Goal: Information Seeking & Learning: Learn about a topic

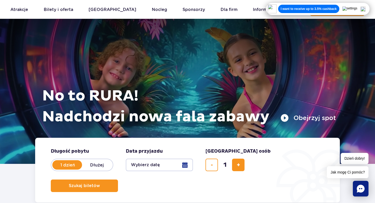
scroll to position [181, 0]
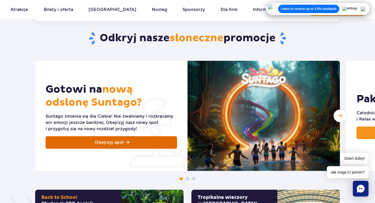
click at [101, 141] on span "Obejrzyj spot" at bounding box center [109, 142] width 29 height 6
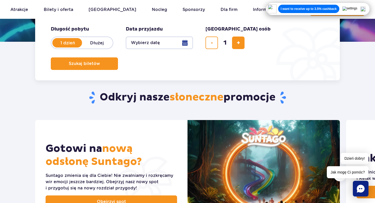
scroll to position [0, 0]
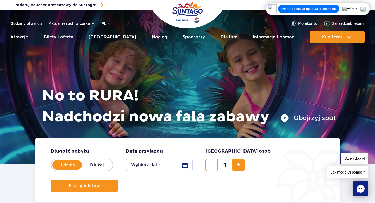
click at [363, 10] on img at bounding box center [363, 9] width 5 height 5
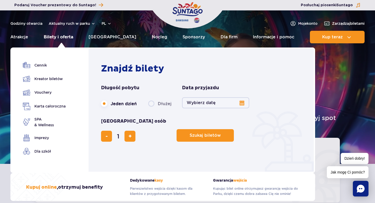
click at [58, 36] on link "Bilety i oferta" at bounding box center [58, 37] width 29 height 13
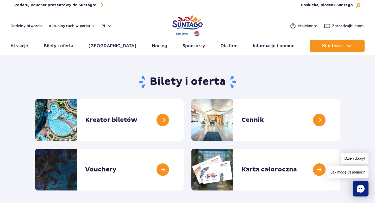
scroll to position [19, 0]
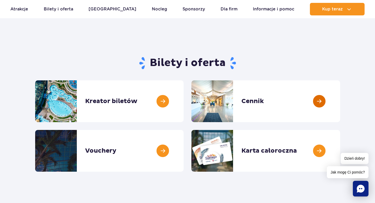
click at [340, 99] on link at bounding box center [340, 101] width 0 height 42
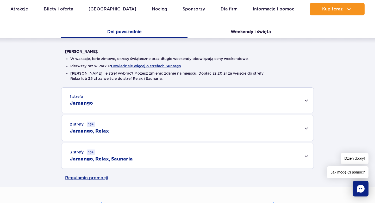
scroll to position [96, 0]
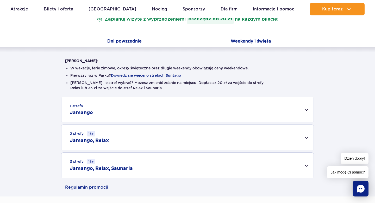
click at [249, 44] on button "Weekendy i święta" at bounding box center [251, 41] width 126 height 11
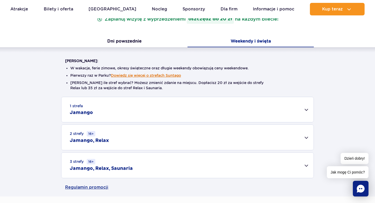
scroll to position [140, 0]
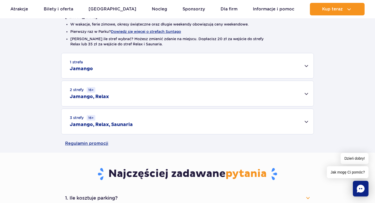
click at [181, 124] on div "3 strefy 16+ Jamango, Relax, Saunaria" at bounding box center [187, 121] width 252 height 25
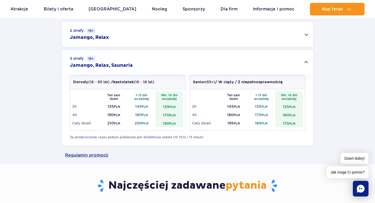
scroll to position [172, 0]
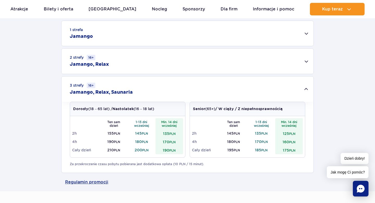
click at [276, 33] on div "1 strefa Jamango" at bounding box center [187, 33] width 252 height 25
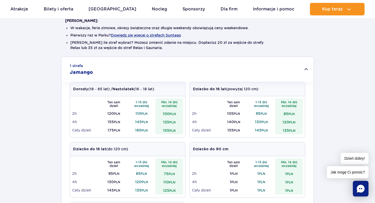
scroll to position [107, 0]
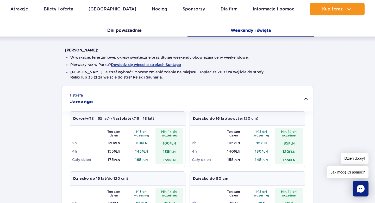
click at [283, 100] on div "1 strefa Jamango" at bounding box center [187, 98] width 252 height 25
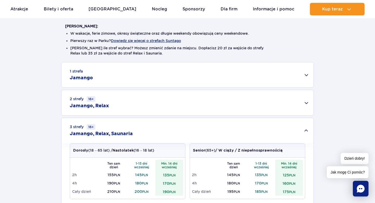
scroll to position [140, 0]
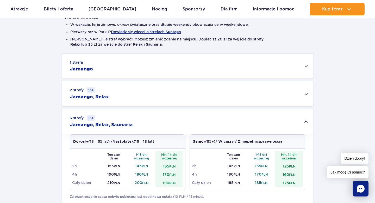
click at [304, 120] on div "3 strefy 16+ Jamango, Relax, Saunaria" at bounding box center [187, 121] width 252 height 25
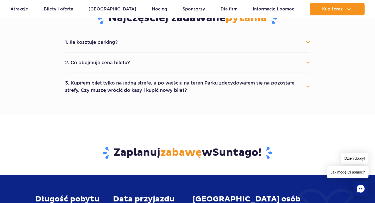
scroll to position [258, 0]
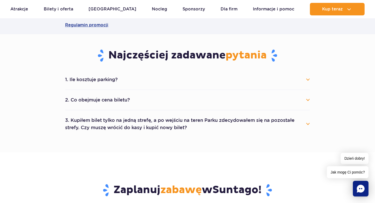
click at [293, 80] on button "1. Ile kosztuje parking?" at bounding box center [187, 79] width 245 height 11
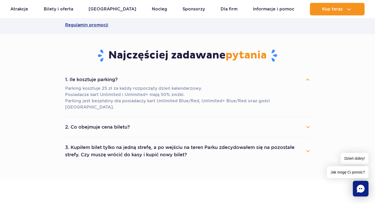
click at [293, 80] on button "1. Ile kosztuje parking?" at bounding box center [187, 79] width 245 height 11
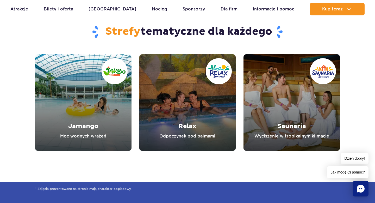
scroll to position [570, 0]
